Goal: Transaction & Acquisition: Purchase product/service

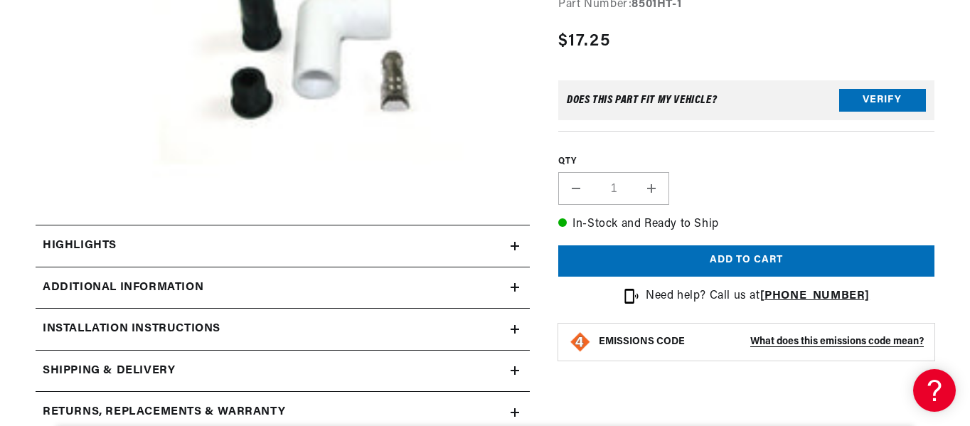
scroll to position [370, 0]
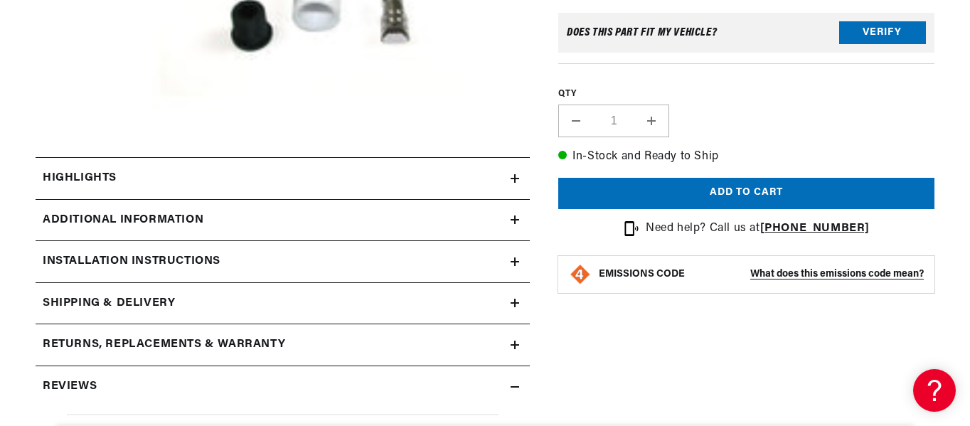
click at [183, 183] on div "Highlights" at bounding box center [273, 178] width 475 height 18
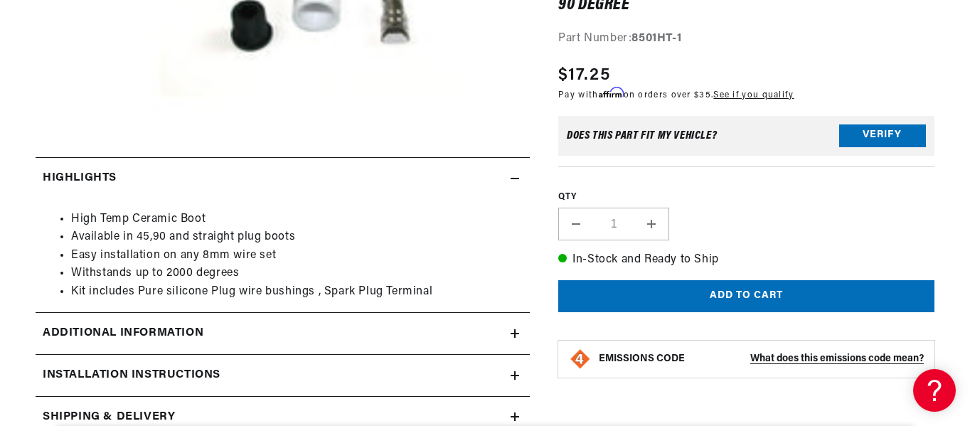
scroll to position [0, 0]
click at [16, 213] on section "PerTronix 8501HT-1 White Ceramic Spark Plug Boot 90 Degree PerTronix 8501HT-1 W…" at bounding box center [485, 305] width 970 height 950
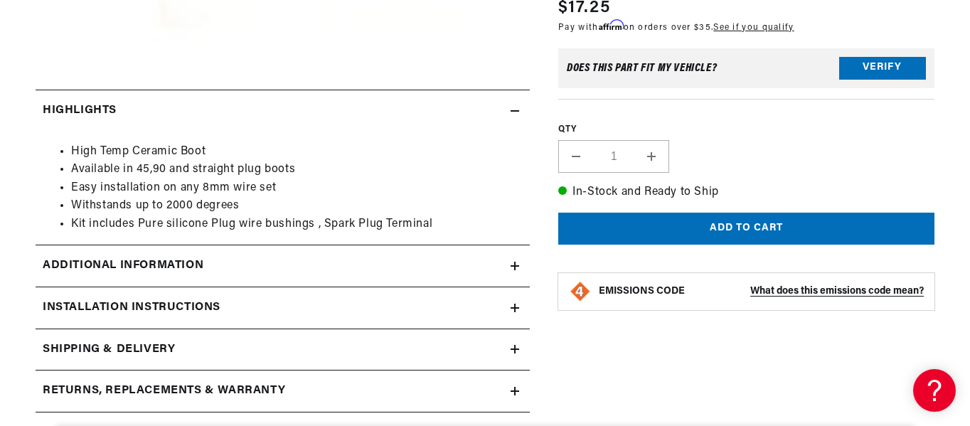
scroll to position [512, 0]
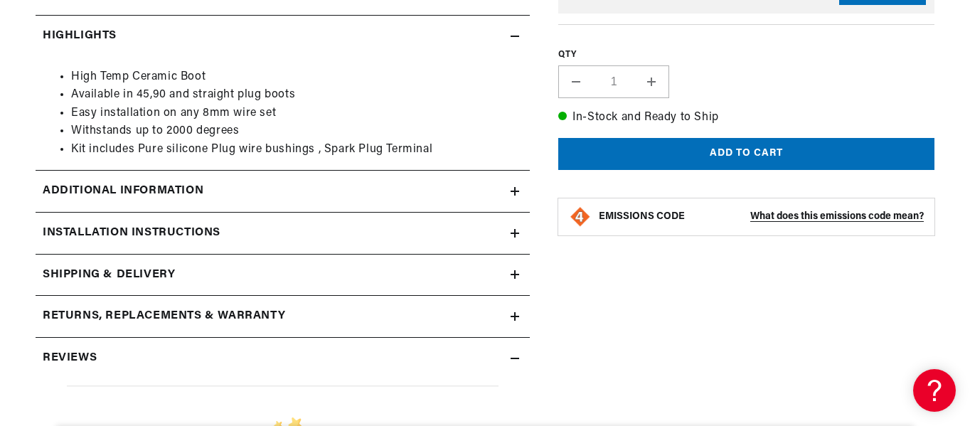
click at [116, 190] on h2 "Additional Information" at bounding box center [123, 191] width 161 height 18
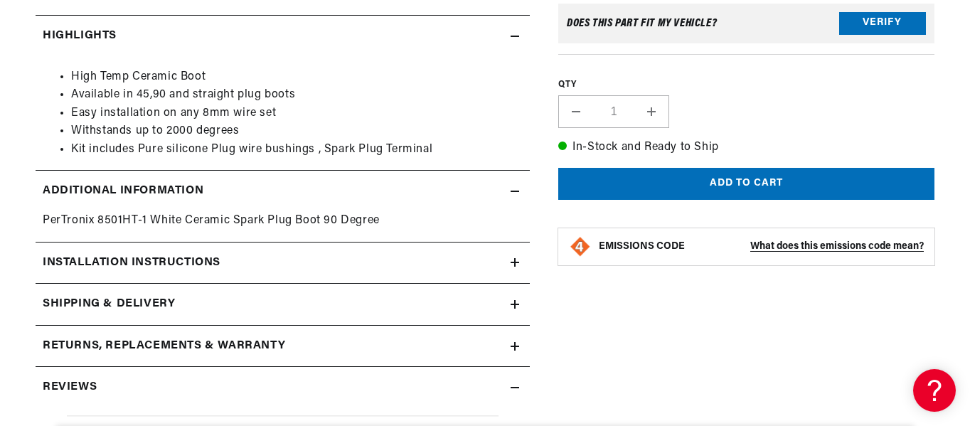
scroll to position [0, 431]
click at [104, 259] on h2 "Installation instructions" at bounding box center [132, 263] width 178 height 18
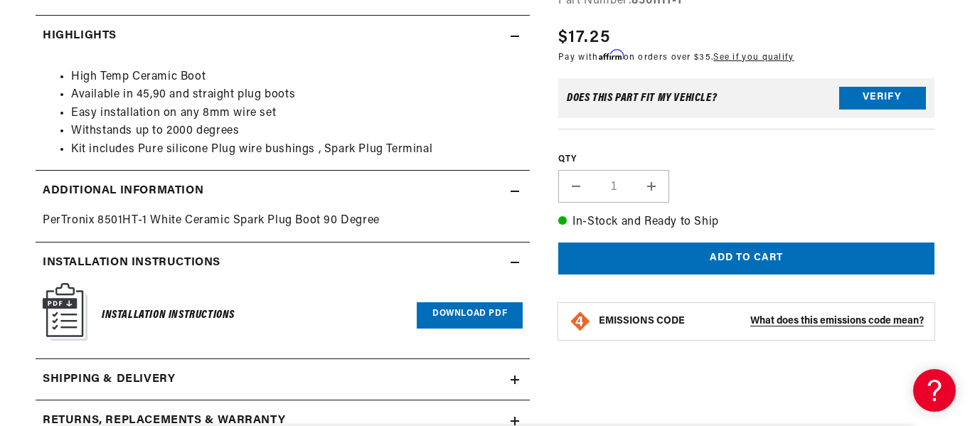
click at [469, 309] on link "Download PDF" at bounding box center [470, 315] width 106 height 26
click at [11, 124] on section "PerTronix 8501HT-1 White Ceramic Spark Plug Boot 90 Degree PerTronix 8501HT-1 W…" at bounding box center [485, 215] width 970 height 1055
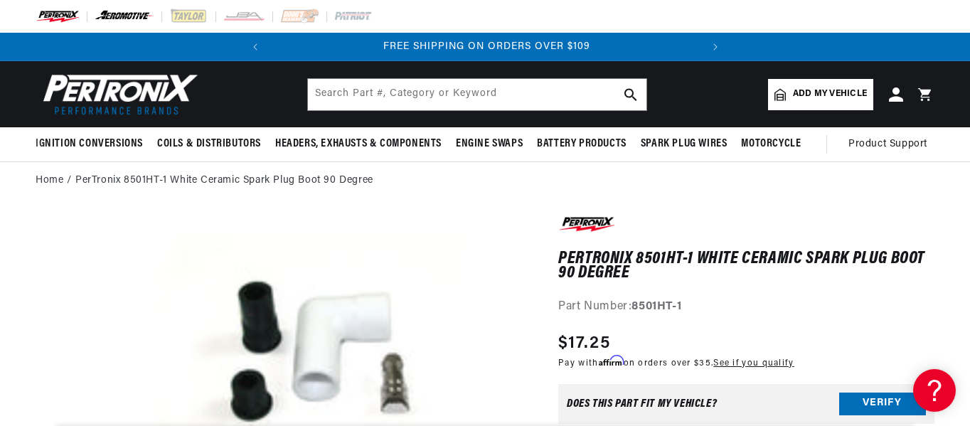
scroll to position [0, 431]
